Goal: Information Seeking & Learning: Learn about a topic

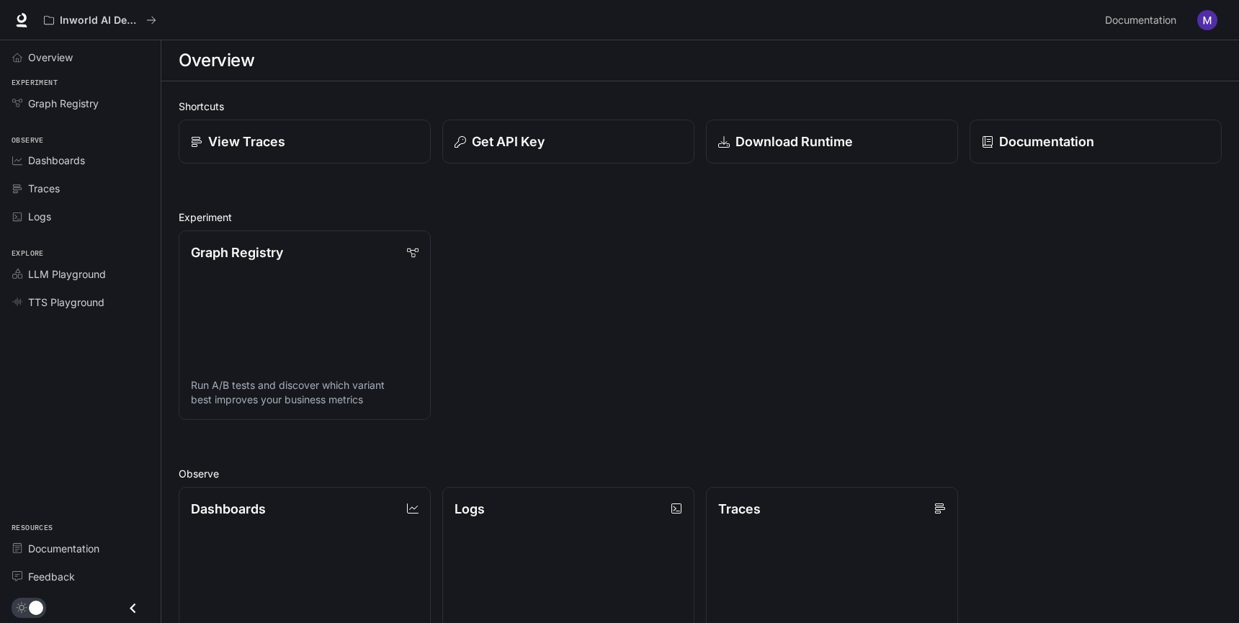
scroll to position [326, 0]
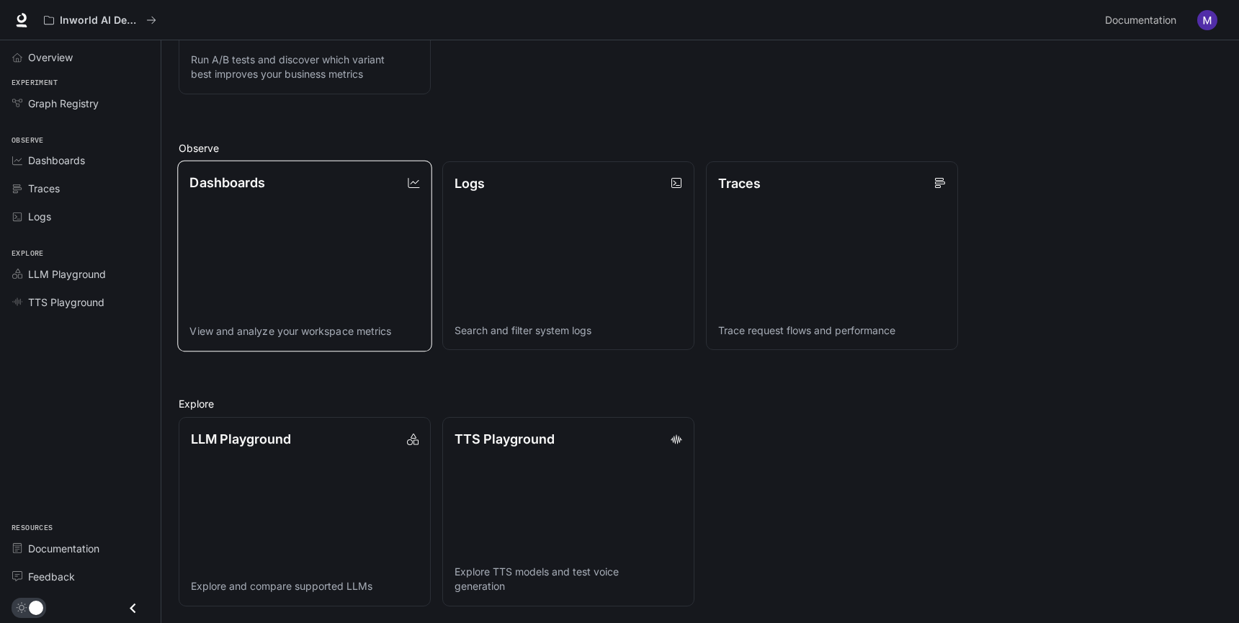
click at [429, 295] on link "Dashboards View and analyze your workspace metrics" at bounding box center [304, 255] width 255 height 191
